Goal: Information Seeking & Learning: Learn about a topic

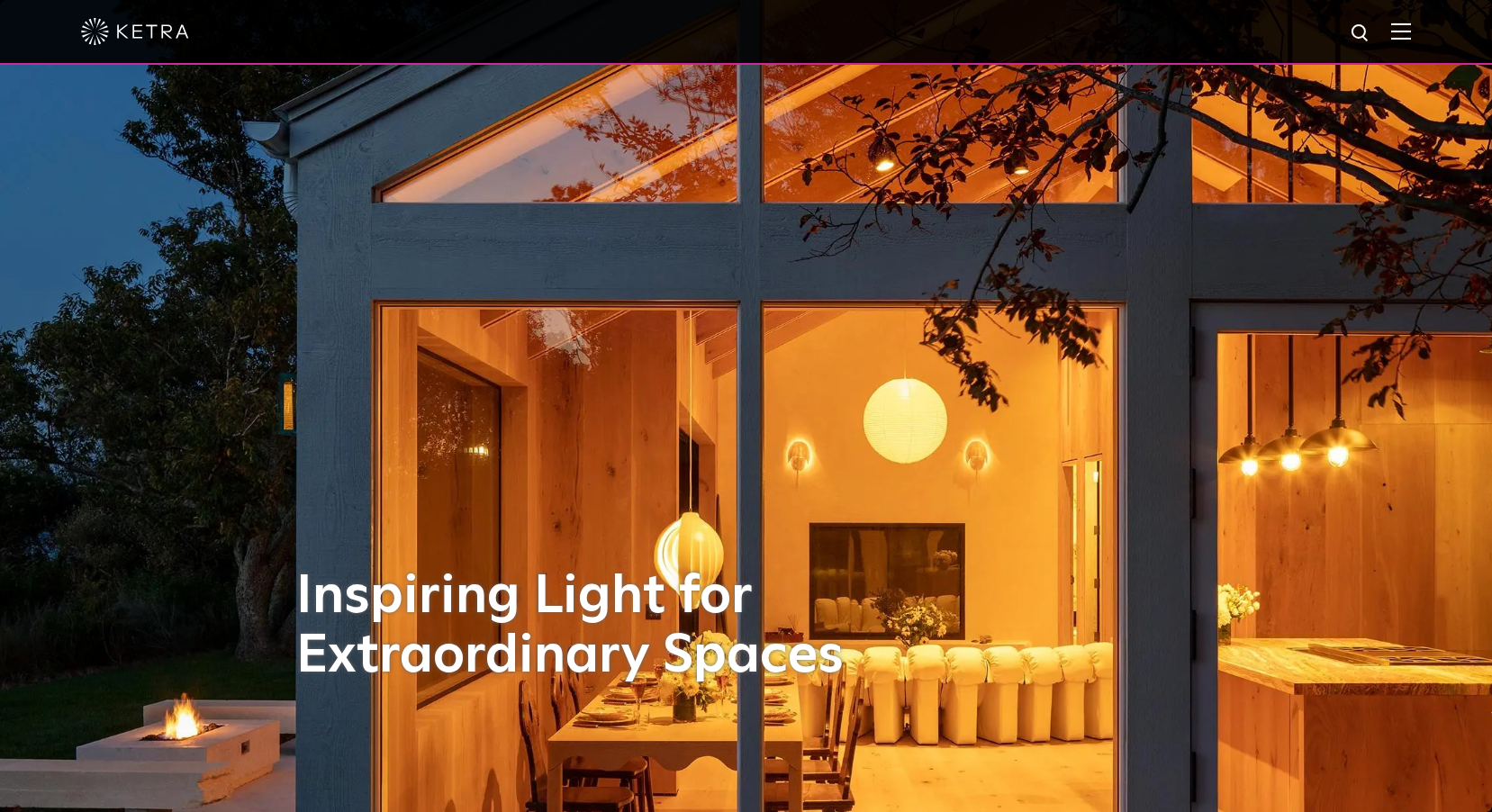
click at [1411, 35] on img at bounding box center [1401, 31] width 20 height 17
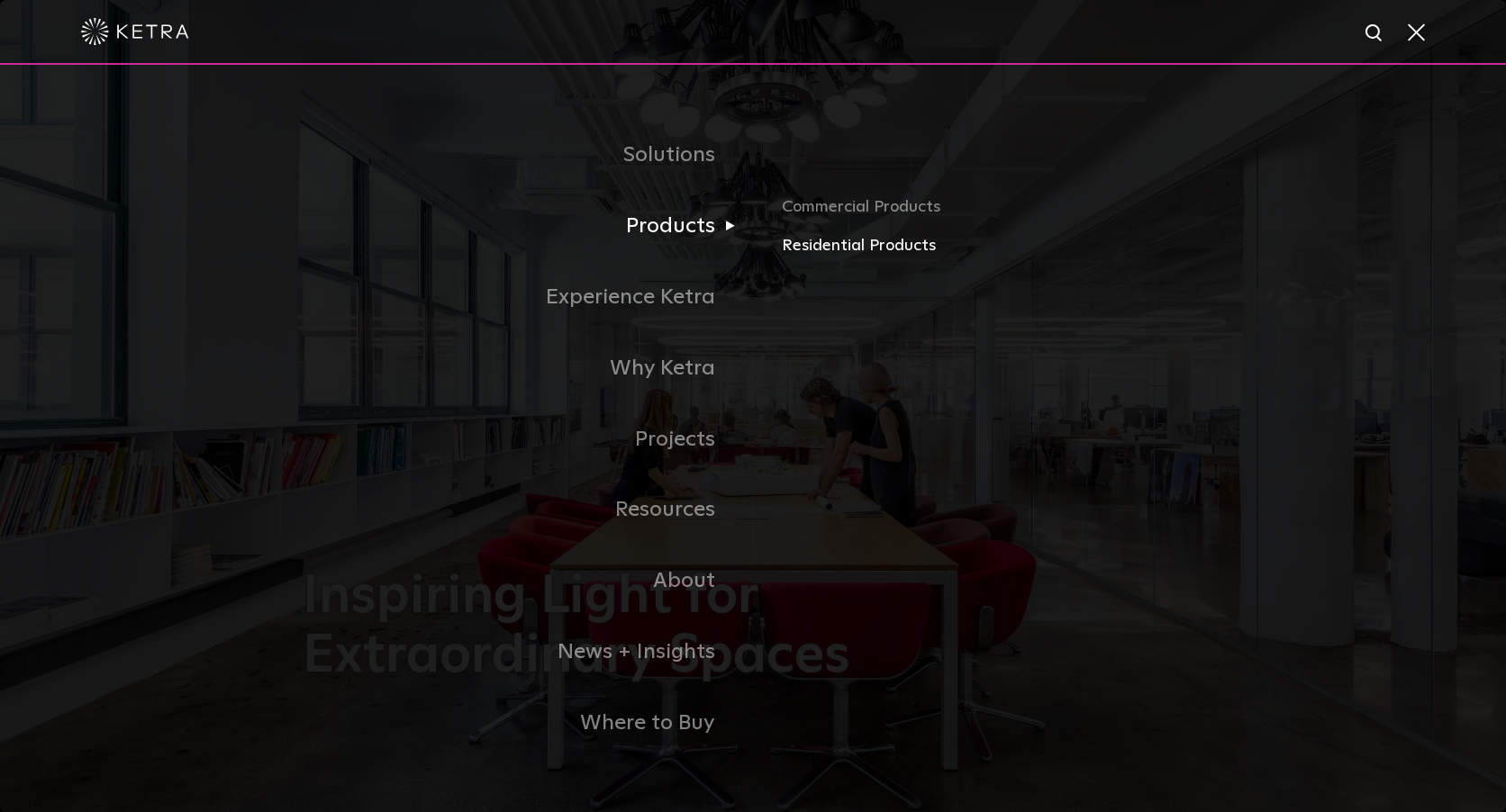
click at [830, 247] on link "Residential Products" at bounding box center [992, 246] width 422 height 26
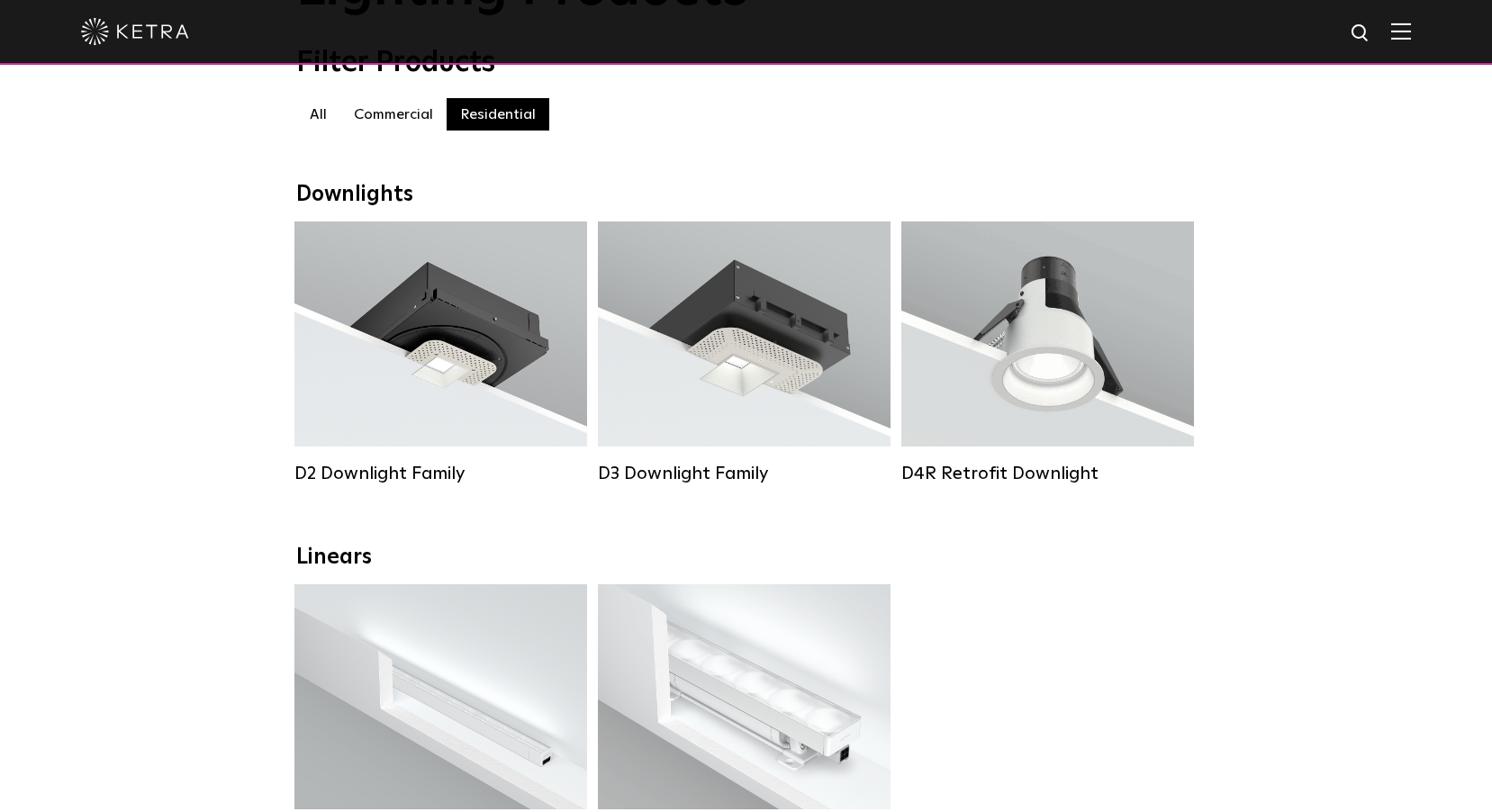
scroll to position [270, 0]
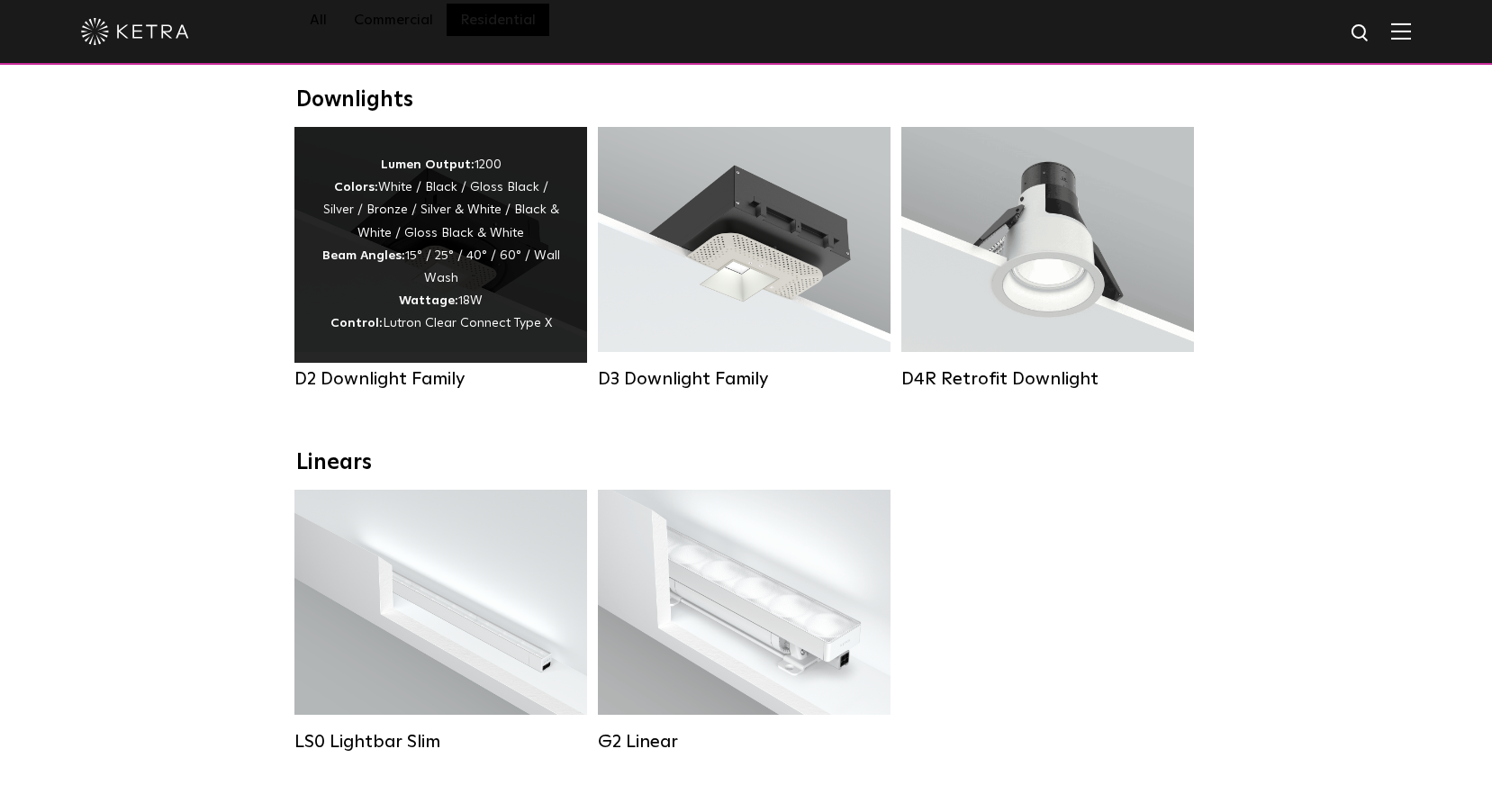
click at [462, 301] on div "Lumen Output: 1200 Colors: White / Black / Gloss Black / Silver / Bronze / Silv…" at bounding box center [441, 245] width 239 height 182
